Goal: Check status: Check status

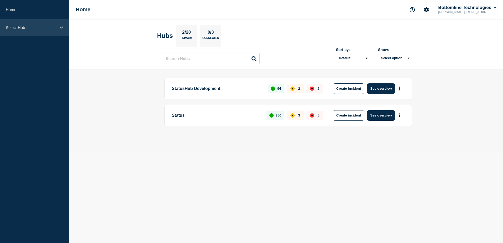
click at [58, 26] on div "Select Hub" at bounding box center [34, 27] width 69 height 16
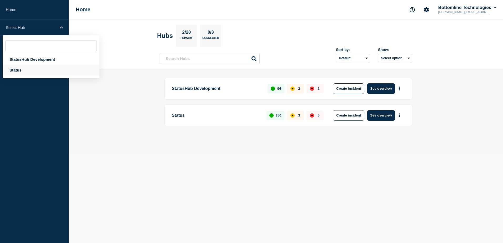
click at [14, 70] on div "Status" at bounding box center [51, 70] width 97 height 11
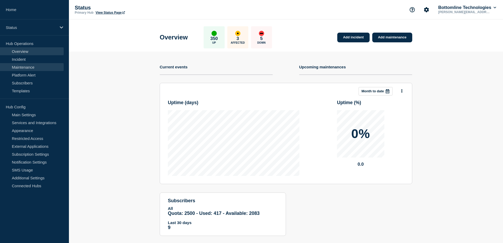
click at [23, 68] on link "Maintenance" at bounding box center [32, 67] width 64 height 8
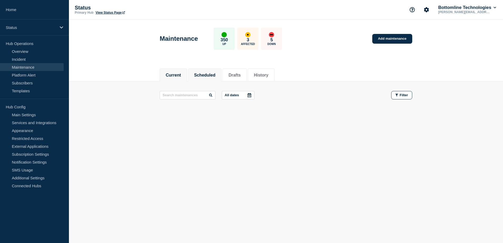
click at [212, 75] on button "Scheduled" at bounding box center [204, 75] width 21 height 5
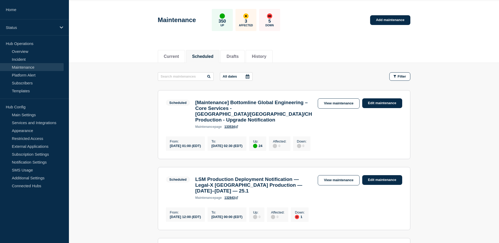
scroll to position [26, 0]
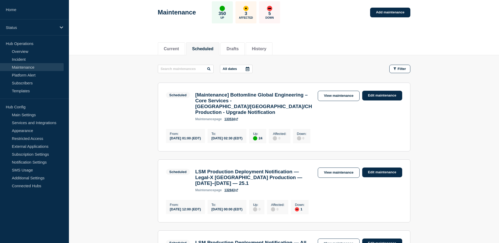
click at [248, 68] on icon at bounding box center [248, 69] width 4 height 4
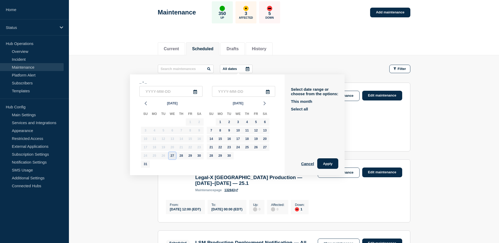
click at [172, 156] on div "27" at bounding box center [172, 155] width 7 height 7
type input "[DATE]"
click at [235, 90] on input "text" at bounding box center [243, 91] width 63 height 11
type input "____-__-__"
click at [173, 155] on div "27" at bounding box center [172, 155] width 7 height 7
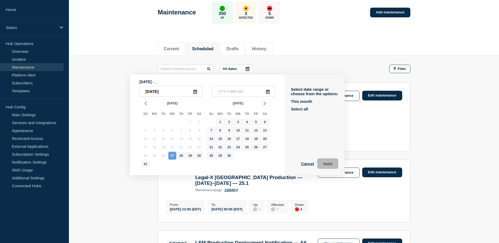
type input "[DATE]"
click at [329, 161] on button "Apply" at bounding box center [328, 163] width 21 height 11
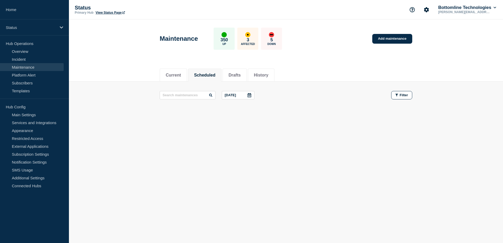
click at [251, 94] on icon at bounding box center [250, 95] width 4 height 4
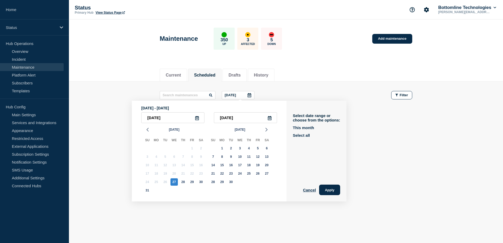
click at [197, 118] on icon at bounding box center [197, 118] width 4 height 4
click at [197, 116] on icon at bounding box center [197, 118] width 4 height 4
click at [158, 118] on input "[DATE]" at bounding box center [172, 117] width 63 height 11
click at [167, 118] on input "[DATE]" at bounding box center [172, 117] width 63 height 11
click at [165, 183] on div "26" at bounding box center [165, 182] width 7 height 7
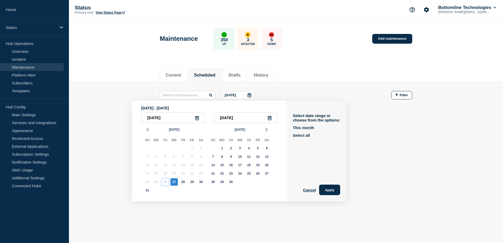
click at [165, 183] on div "26" at bounding box center [165, 182] width 7 height 7
click at [166, 117] on input "[DATE]" at bounding box center [172, 117] width 63 height 11
click at [168, 116] on input "[DATE]" at bounding box center [172, 117] width 63 height 11
type input "[DATE]"
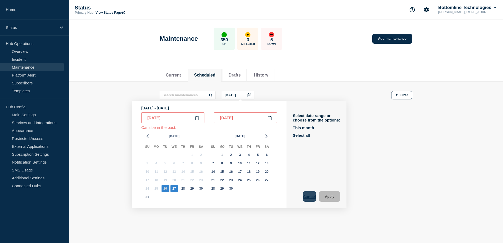
click at [309, 194] on button "Cancel" at bounding box center [309, 196] width 13 height 11
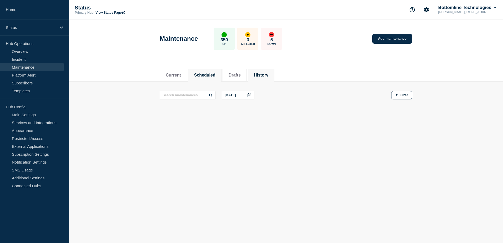
click at [269, 73] on button "History" at bounding box center [261, 75] width 14 height 5
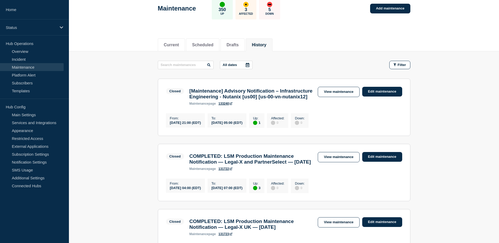
scroll to position [29, 0]
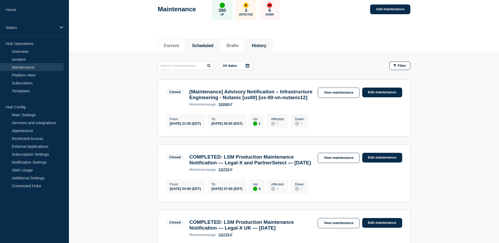
click at [205, 45] on button "Scheduled" at bounding box center [202, 45] width 21 height 5
